Goal: Task Accomplishment & Management: Manage account settings

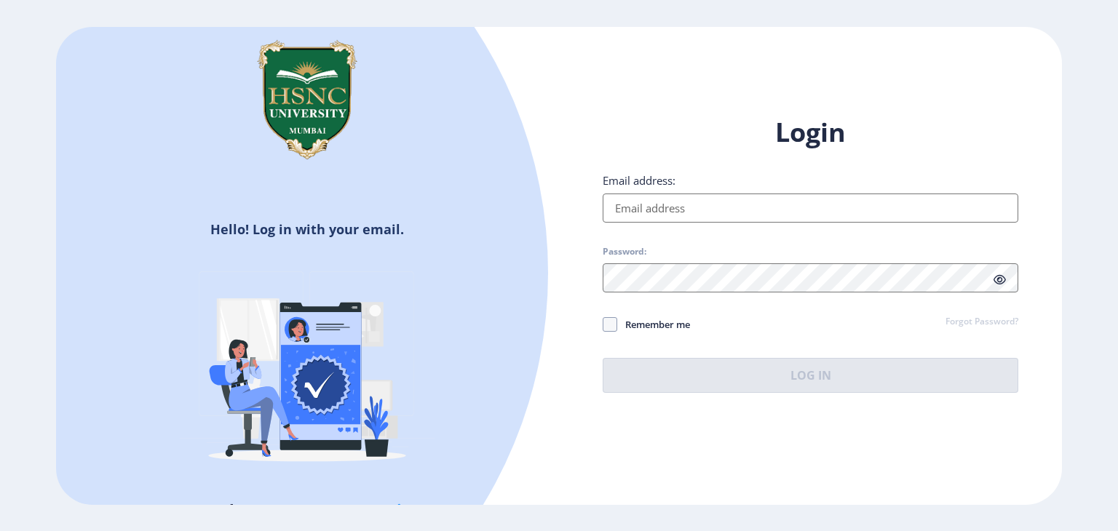
click at [733, 215] on input "Email address:" at bounding box center [811, 208] width 416 height 29
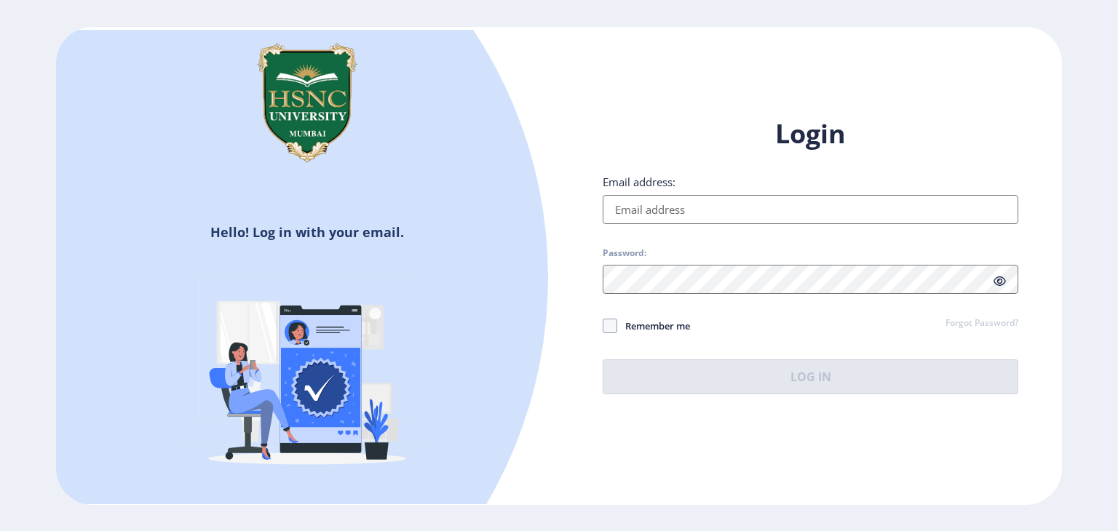
paste input "[EMAIL_ADDRESS][DOMAIN_NAME]"
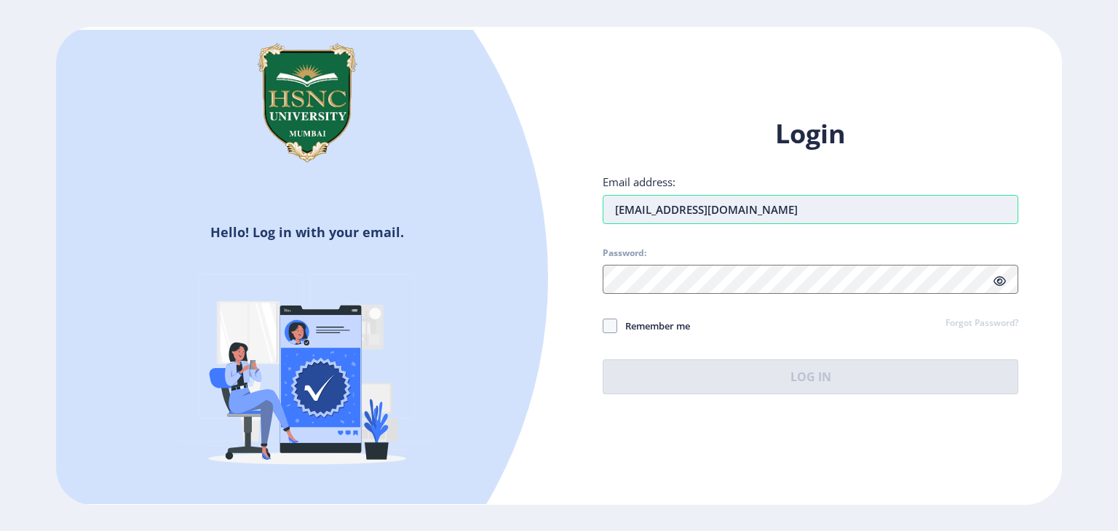
type input "[EMAIL_ADDRESS][DOMAIN_NAME]"
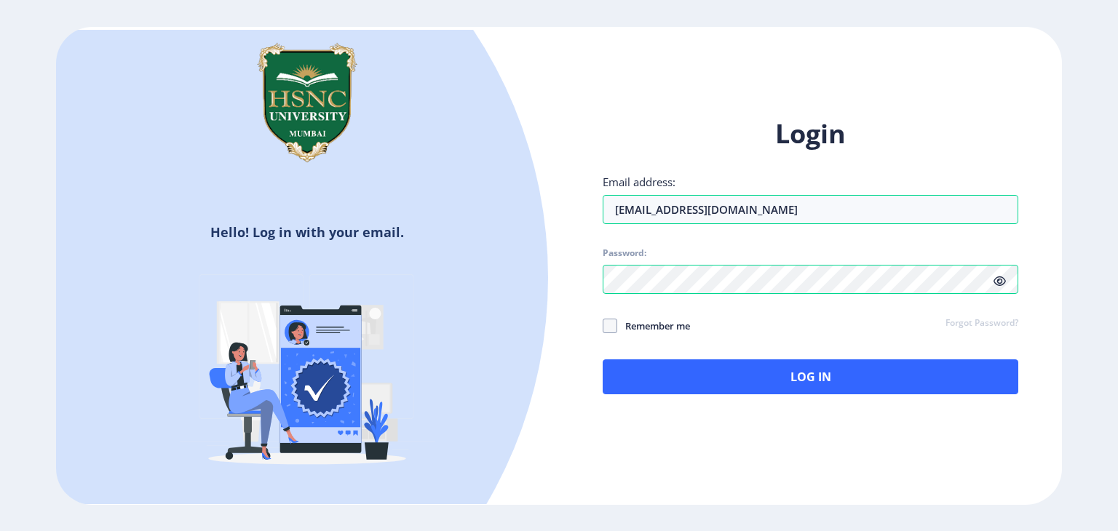
click at [624, 326] on span "Remember me" at bounding box center [653, 325] width 73 height 17
click at [603, 326] on input "Remember me" at bounding box center [603, 326] width 1 height 1
checkbox input "true"
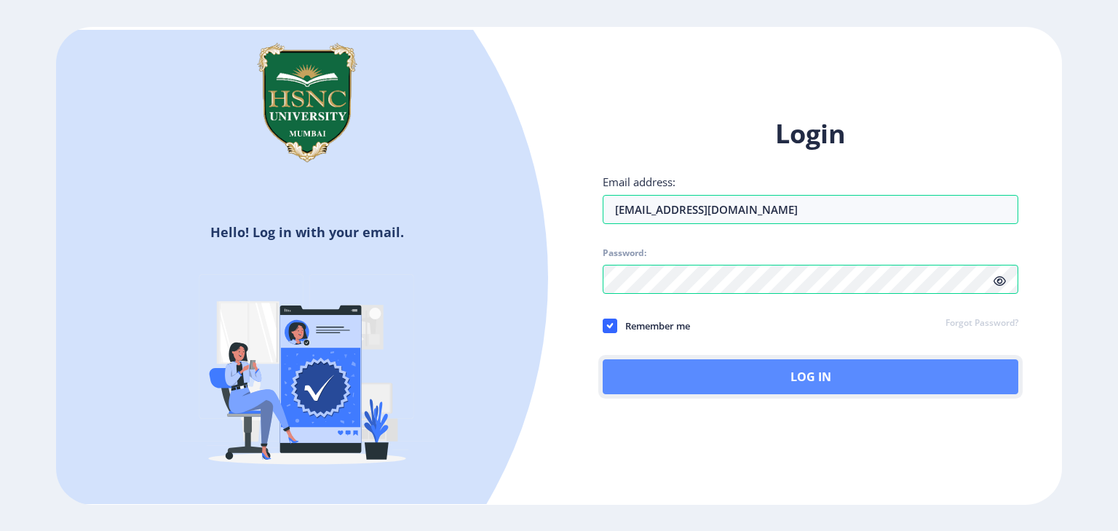
click at [646, 360] on button "Log In" at bounding box center [811, 377] width 416 height 35
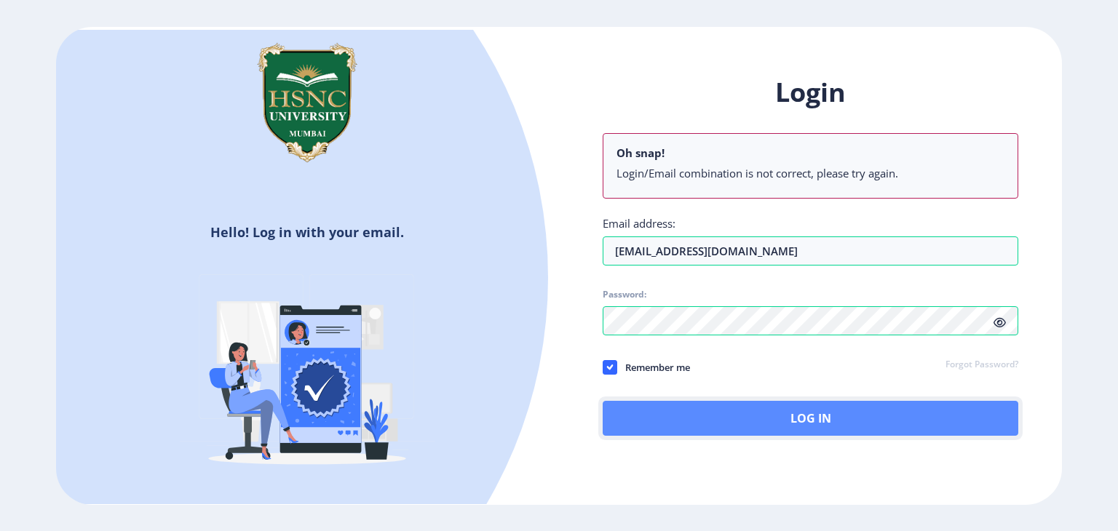
click at [786, 408] on button "Log In" at bounding box center [811, 418] width 416 height 35
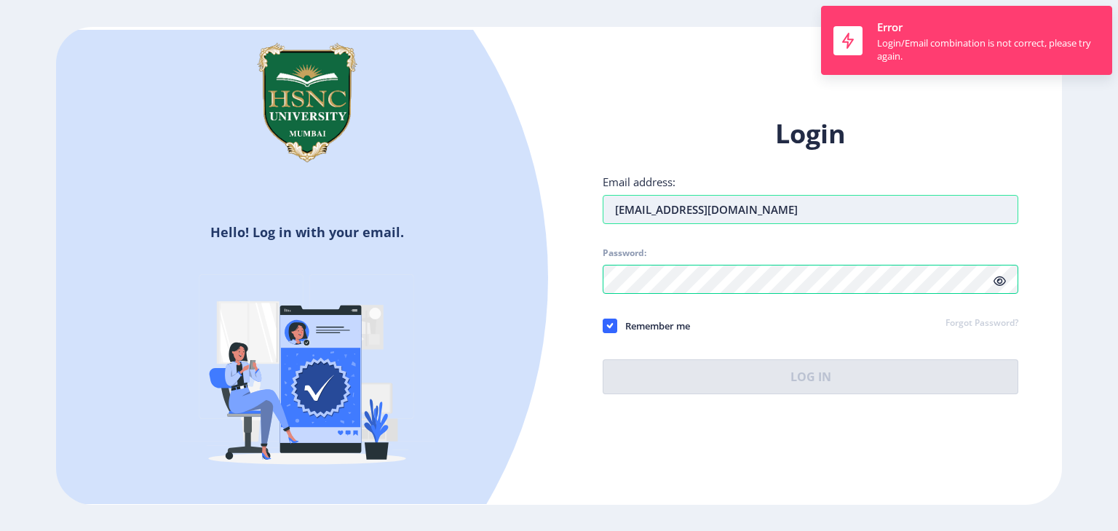
click at [765, 213] on input "[EMAIL_ADDRESS][DOMAIN_NAME]" at bounding box center [811, 209] width 416 height 29
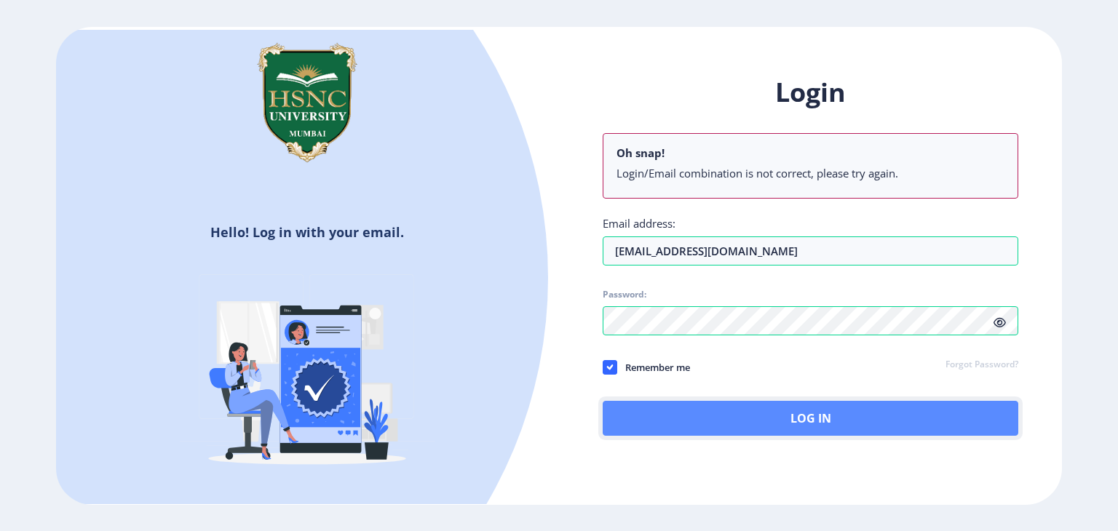
click at [766, 408] on button "Log In" at bounding box center [811, 418] width 416 height 35
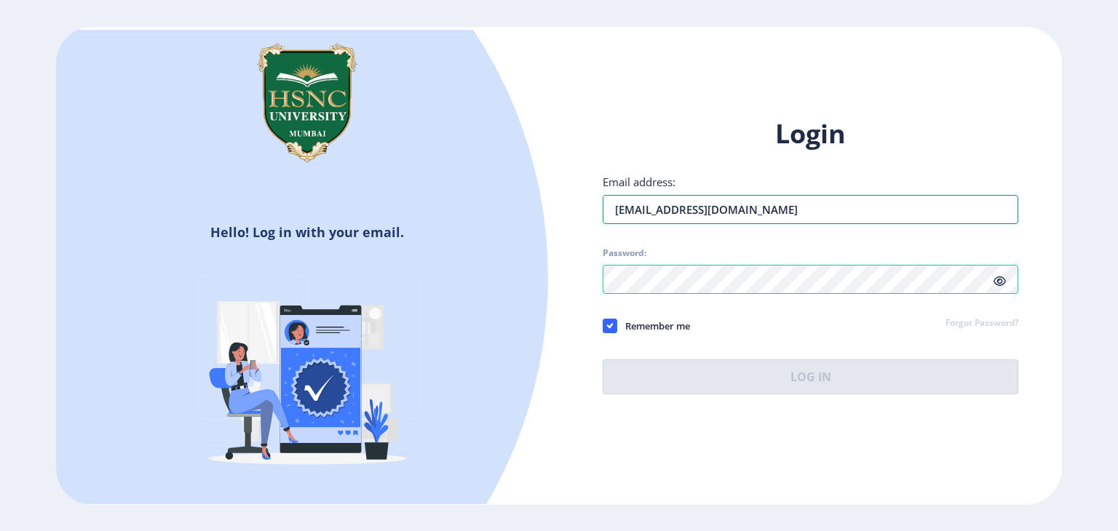
drag, startPoint x: 792, startPoint y: 213, endPoint x: 601, endPoint y: 216, distance: 190.7
click at [601, 216] on div "Login Email address: [EMAIL_ADDRESS][DOMAIN_NAME] Password: Remember me Forgot …" at bounding box center [810, 267] width 503 height 345
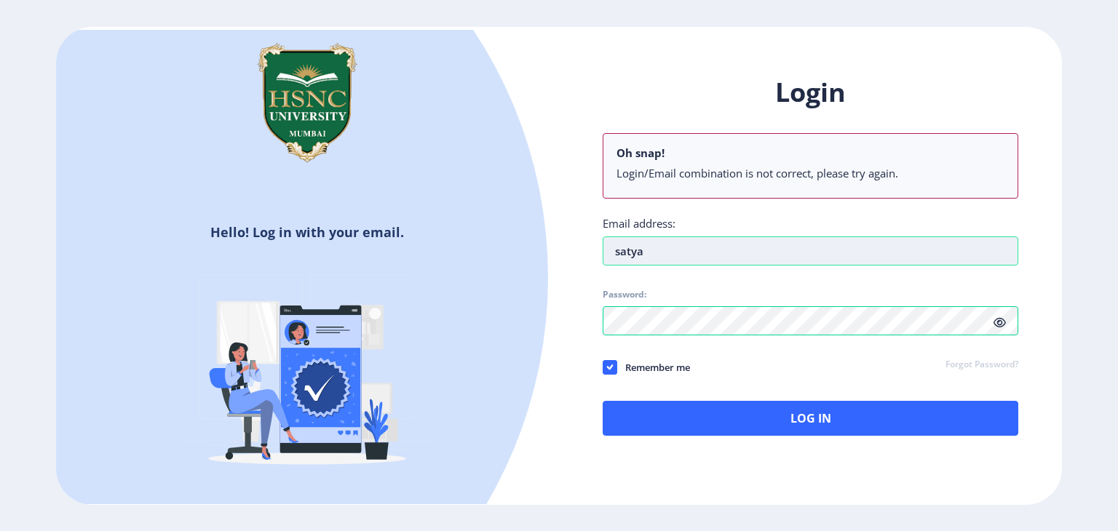
type input "[EMAIL_ADDRESS][DOMAIN_NAME]"
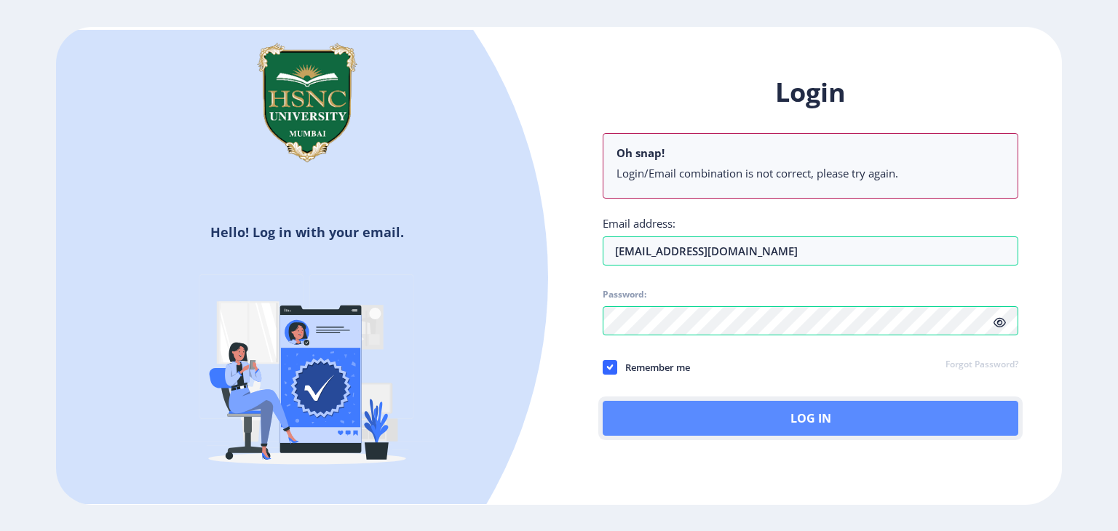
click at [715, 423] on button "Log In" at bounding box center [811, 418] width 416 height 35
